Goal: Find specific page/section: Find specific page/section

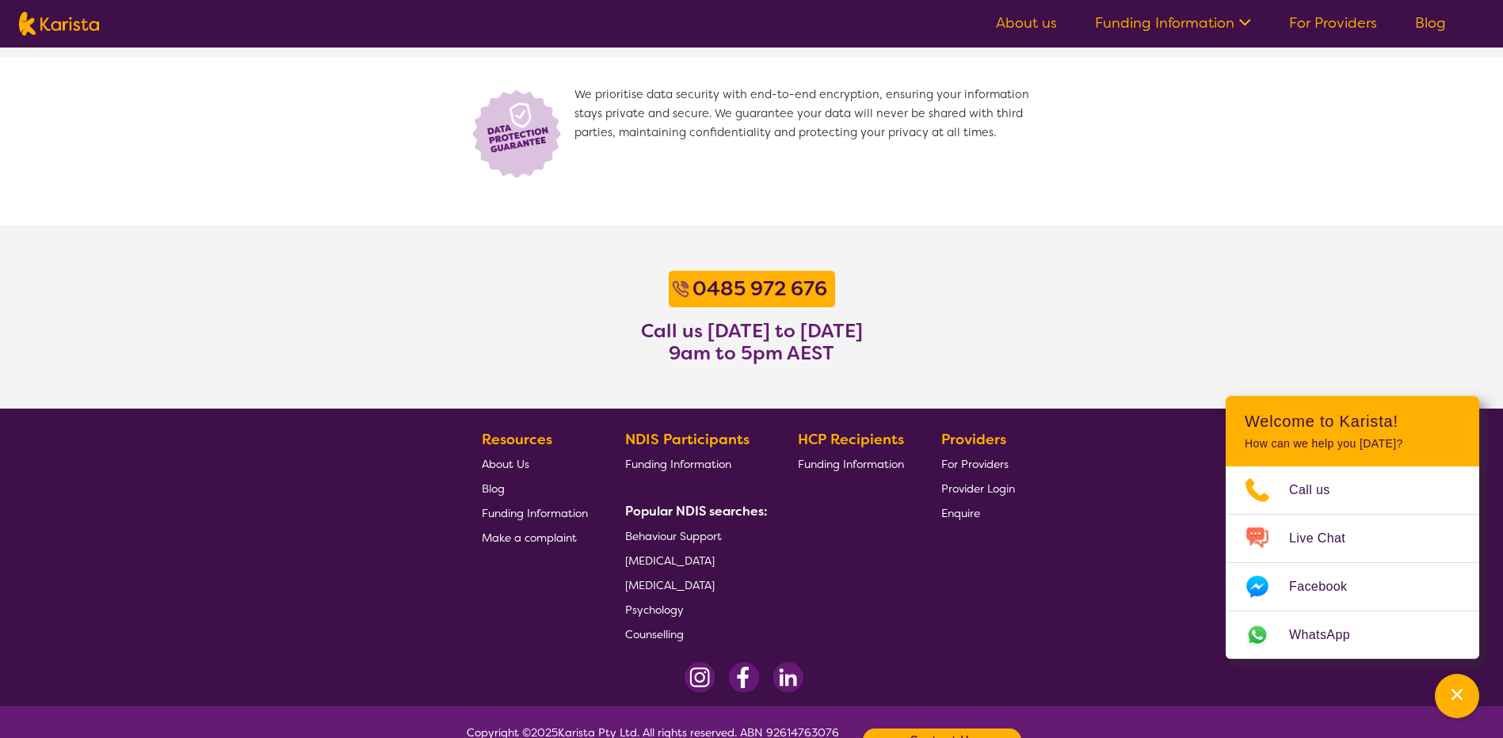
scroll to position [1151, 0]
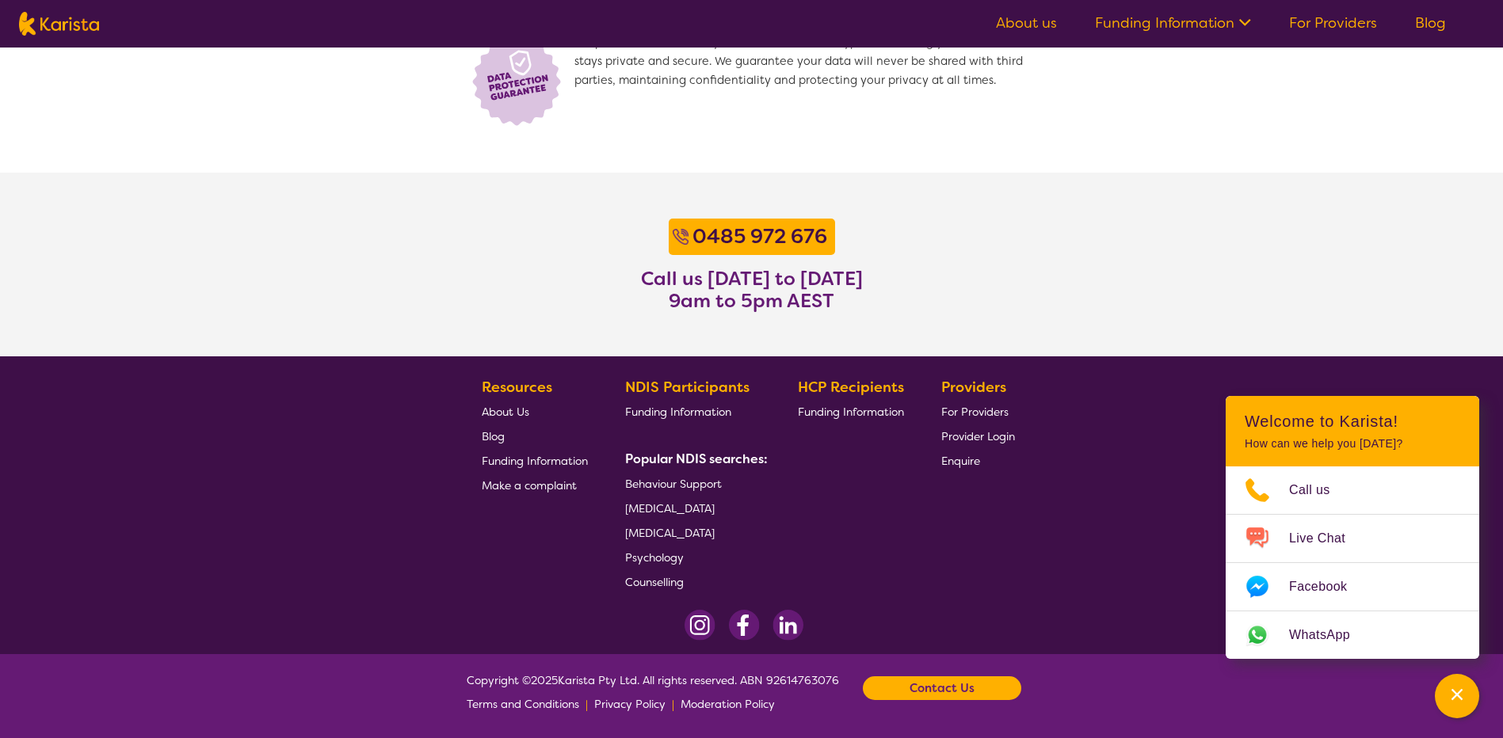
click at [519, 486] on span "Make a complaint" at bounding box center [529, 486] width 95 height 14
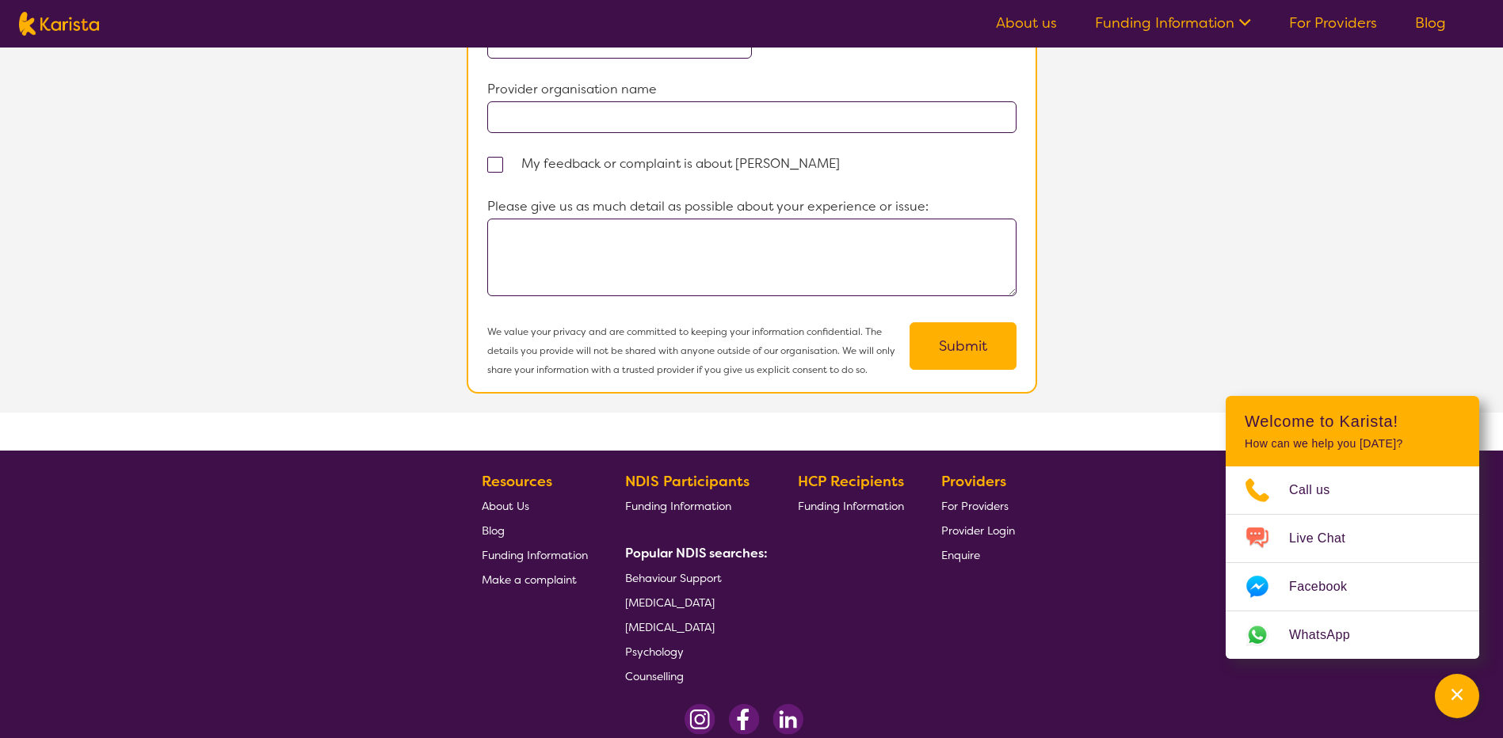
scroll to position [1299, 0]
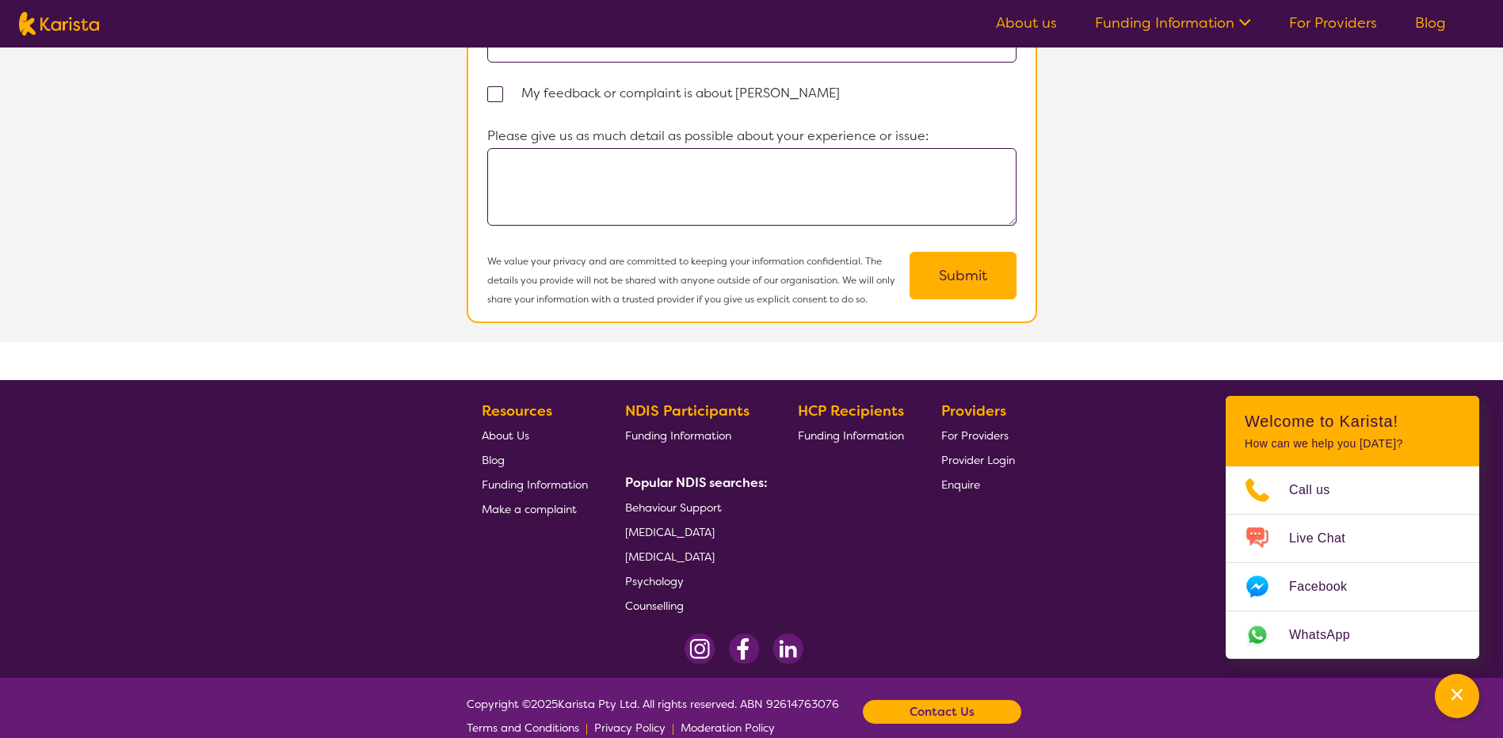
click at [689, 501] on span "Behaviour Support" at bounding box center [673, 508] width 97 height 14
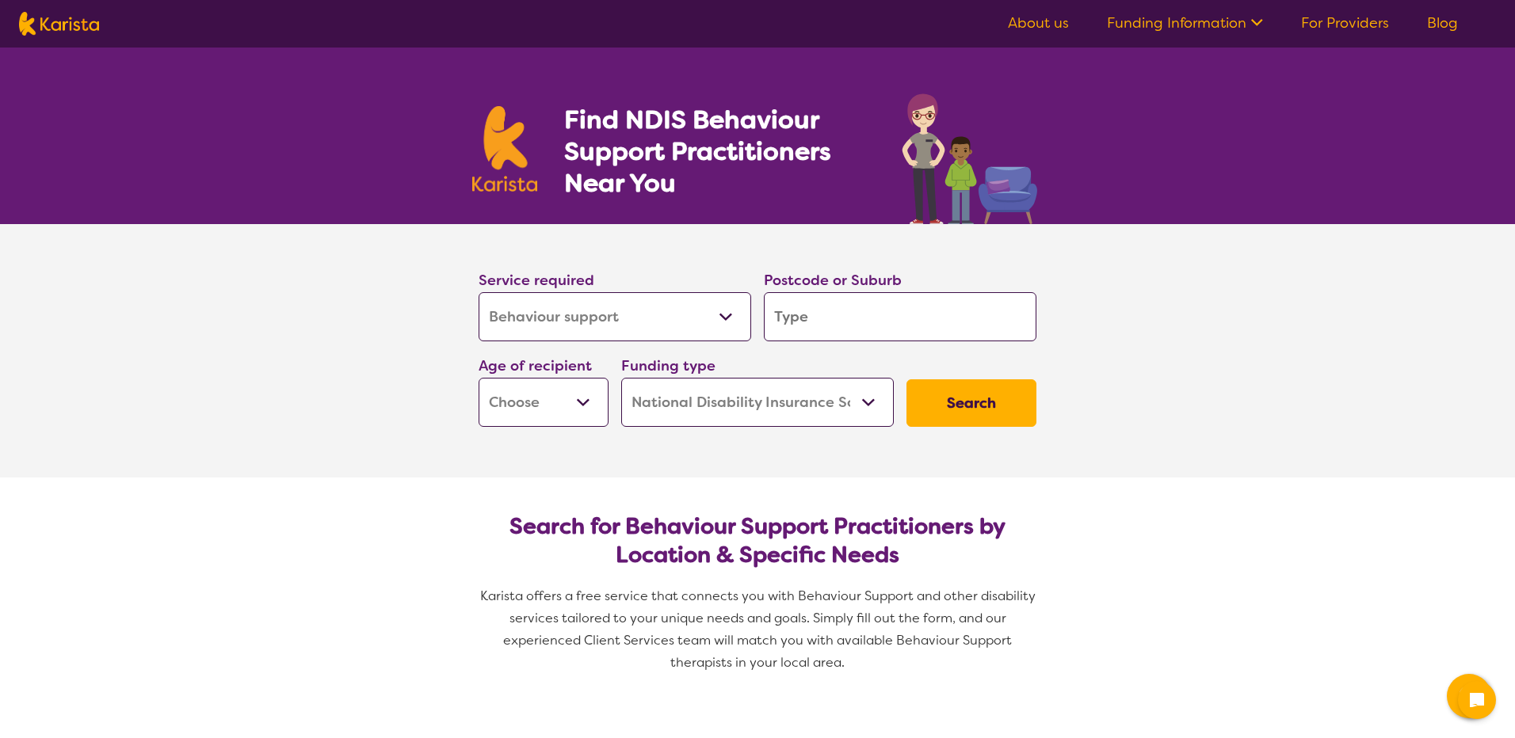
select select "Behaviour support"
select select "NDIS"
select select "Behaviour support"
select select "NDIS"
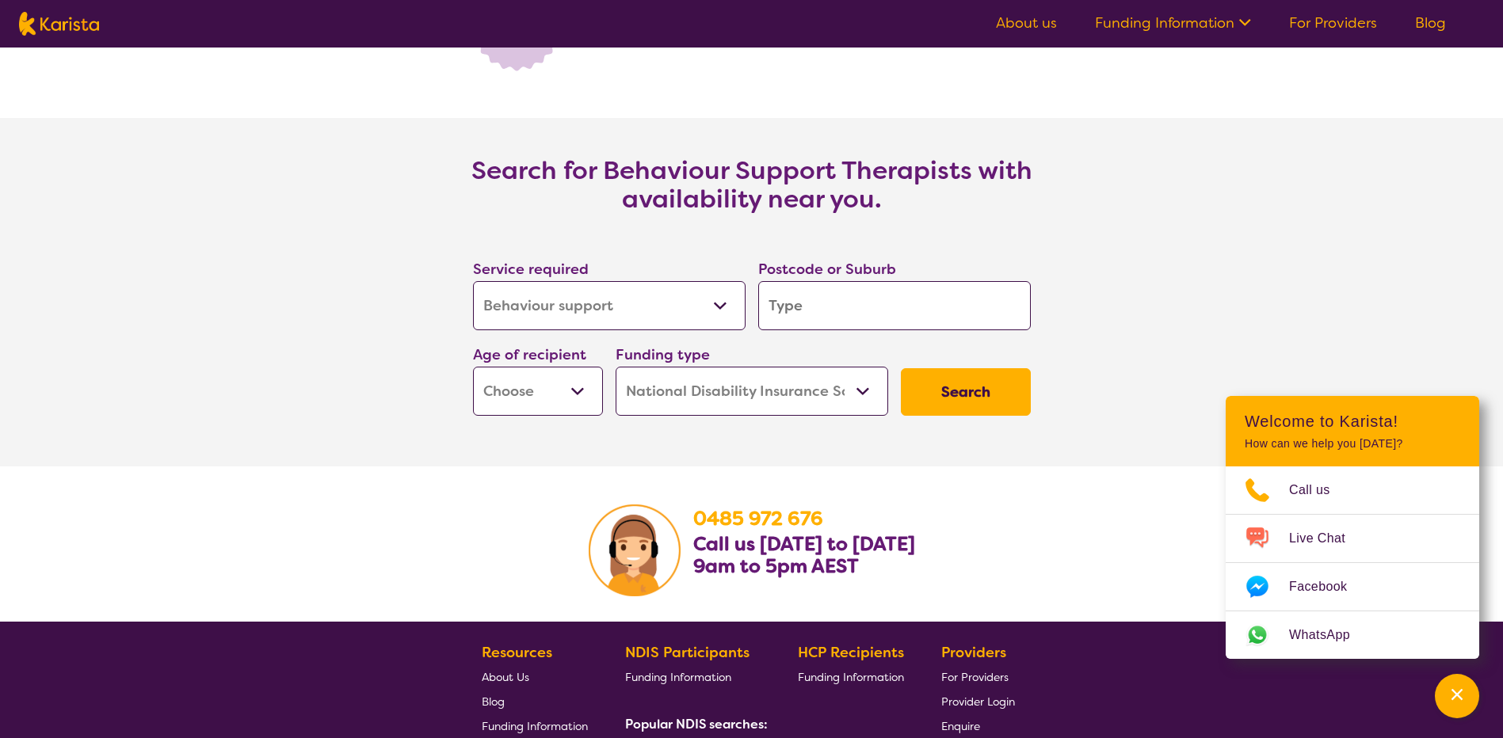
scroll to position [2548, 0]
